Goal: Navigation & Orientation: Find specific page/section

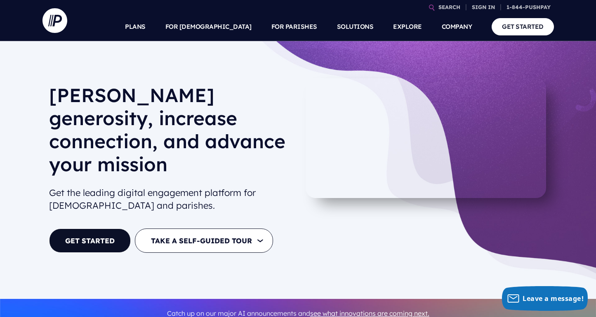
scroll to position [2, 0]
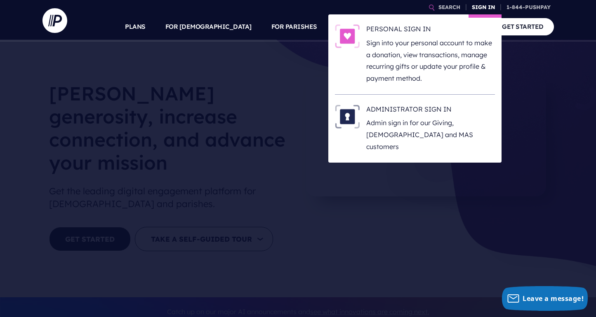
click at [487, 6] on link "SIGN IN" at bounding box center [483, 7] width 30 height 14
click at [437, 28] on h6 "PERSONAL SIGN IN" at bounding box center [430, 30] width 129 height 12
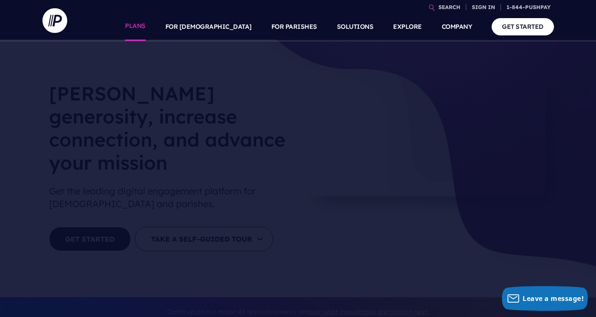
click at [145, 26] on link "PLANS" at bounding box center [135, 26] width 21 height 29
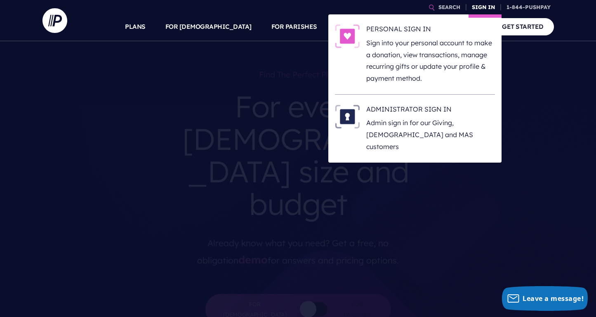
click at [477, 7] on link "SIGN IN" at bounding box center [483, 7] width 30 height 14
click at [447, 34] on h6 "PERSONAL SIGN IN" at bounding box center [430, 30] width 129 height 12
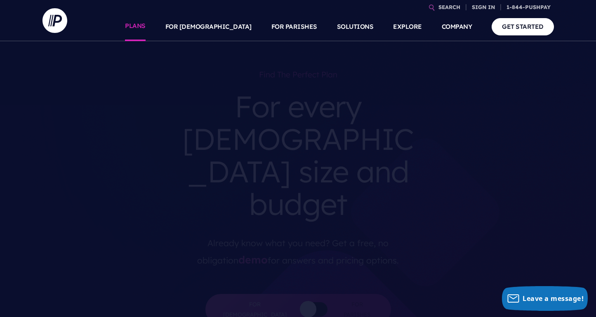
click at [145, 28] on link "PLANS" at bounding box center [135, 26] width 21 height 29
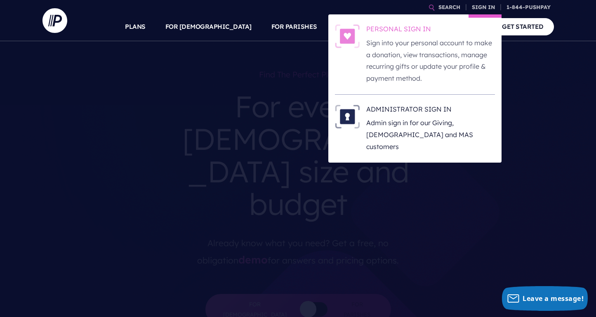
click at [422, 54] on p "Sign into your personal account to make a donation, view transactions, manage r…" at bounding box center [430, 60] width 129 height 47
